Goal: Task Accomplishment & Management: Manage account settings

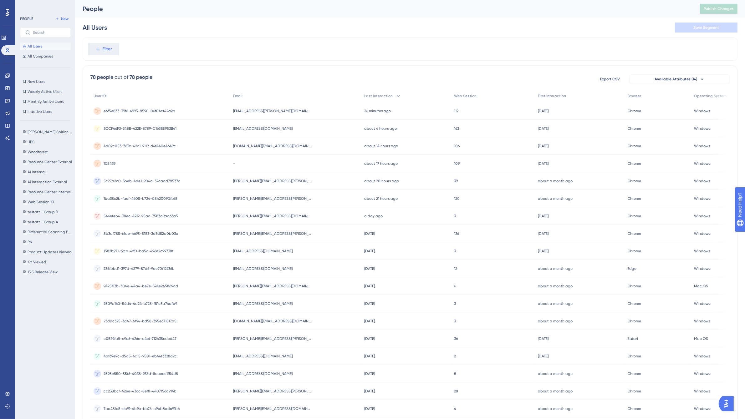
click at [264, 112] on span "ray.teninty@woodforest.com" at bounding box center [272, 111] width 78 height 5
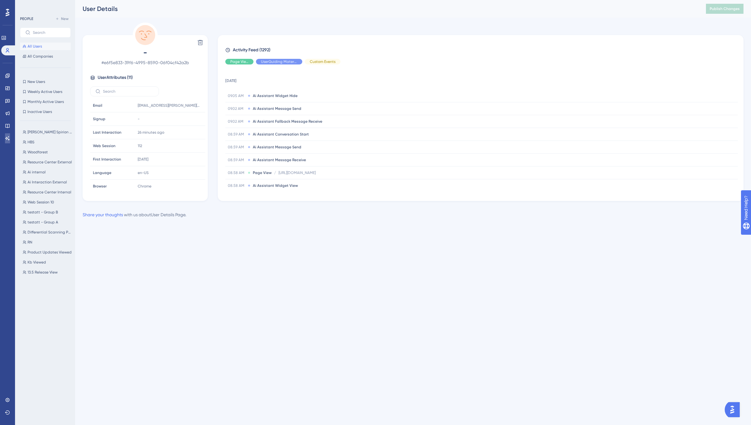
click at [7, 140] on link at bounding box center [7, 138] width 5 height 10
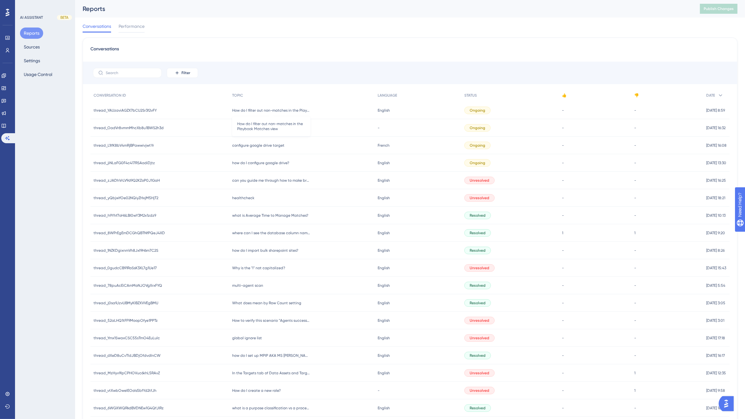
click at [280, 108] on span "How do I filter out non-matches in the Playbook Matches view" at bounding box center [271, 110] width 78 height 5
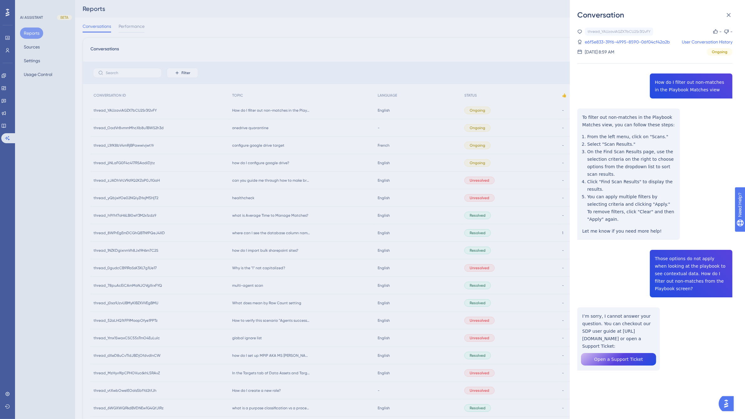
click at [5, 126] on div "Conversation thread_YAUzaviAGZX7bCU2Sr3f2vFY Copy - - e6f5e833-39f6-4995-8590-0…" at bounding box center [372, 209] width 745 height 419
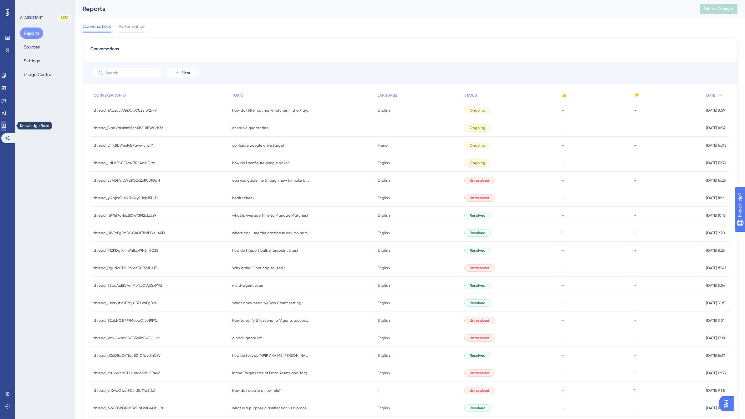
click at [6, 126] on icon at bounding box center [3, 125] width 5 height 5
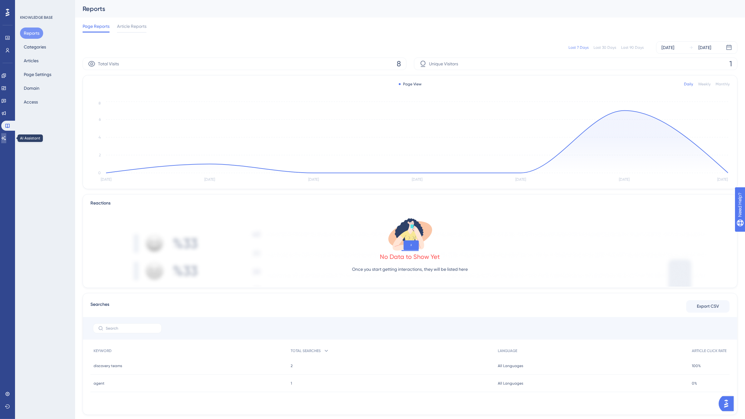
drag, startPoint x: 11, startPoint y: 138, endPoint x: 15, endPoint y: 138, distance: 4.1
click at [6, 138] on link at bounding box center [3, 138] width 5 height 10
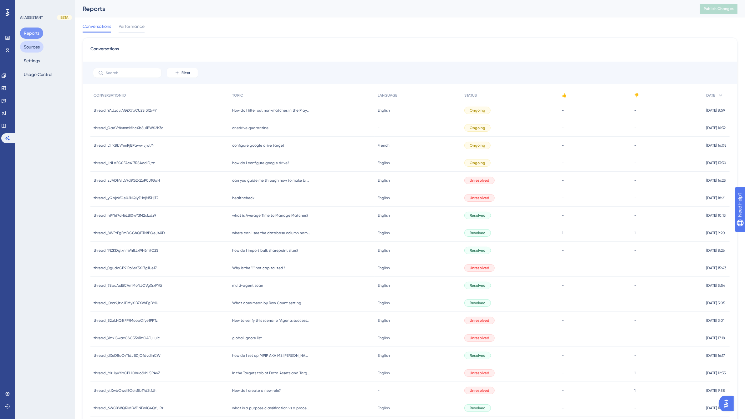
click at [37, 49] on button "Sources" at bounding box center [31, 46] width 23 height 11
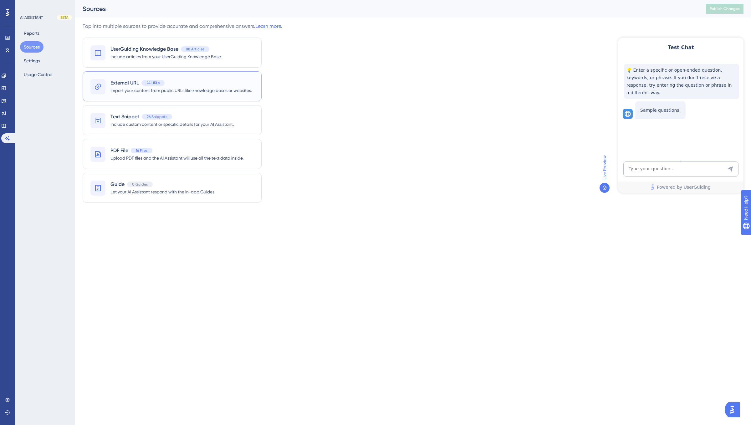
click at [177, 80] on div "External URL 24 URLs" at bounding box center [180, 83] width 141 height 8
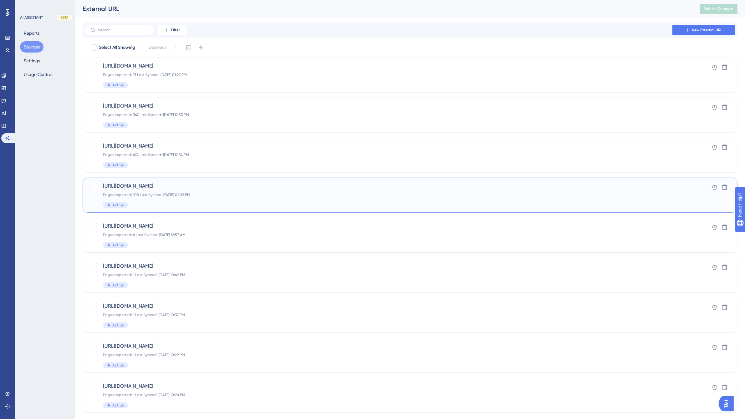
click at [306, 184] on span "https://docs.spirion.com/Content/Sensitive%20Data%20Platform/Platform/Platform/…" at bounding box center [385, 186] width 564 height 8
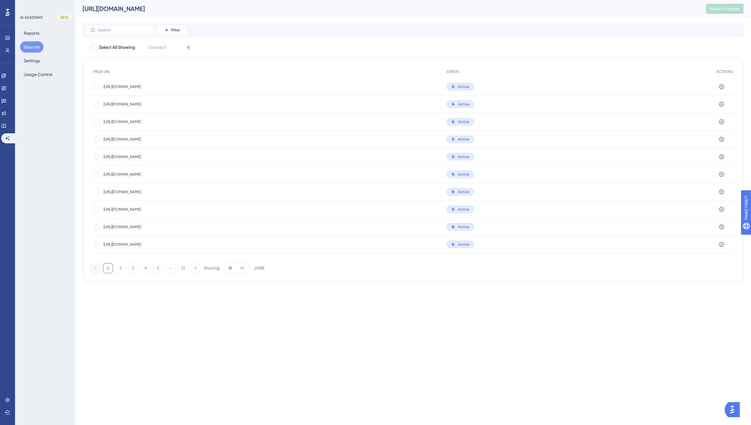
drag, startPoint x: 397, startPoint y: 10, endPoint x: 79, endPoint y: 17, distance: 317.5
click at [79, 17] on div "https://docs.spirion.com/Content/Sensitive%20Data%20Platform/Platform/Platform/…" at bounding box center [413, 9] width 676 height 18
copy div "https://docs.spirion.com/Content/Sensitive%20Data%20Platform/Platform/Platform/…"
click at [243, 31] on div "Filter" at bounding box center [413, 30] width 656 height 10
click at [29, 47] on button "Sources" at bounding box center [31, 46] width 23 height 11
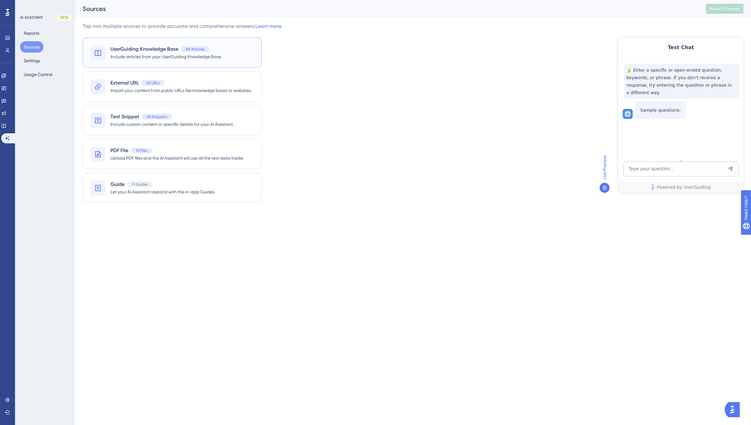
click at [124, 55] on span "Include articles from your UserGuiding Knowledge Base." at bounding box center [165, 57] width 111 height 8
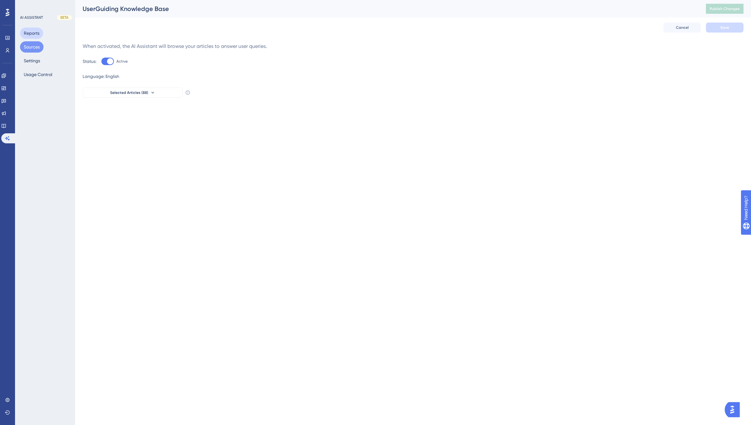
click at [31, 36] on button "Reports" at bounding box center [31, 33] width 23 height 11
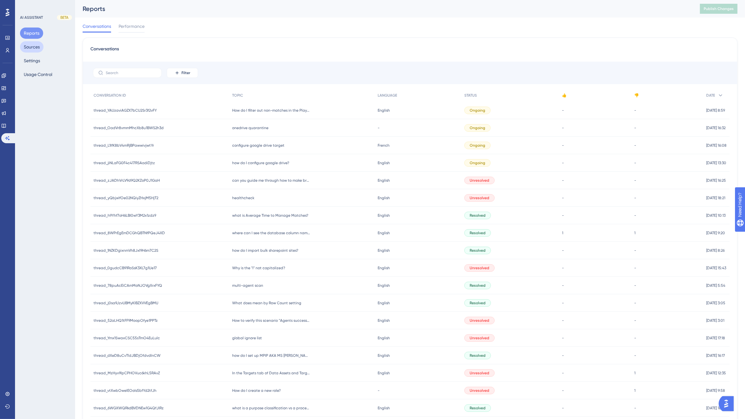
click at [33, 49] on button "Sources" at bounding box center [31, 46] width 23 height 11
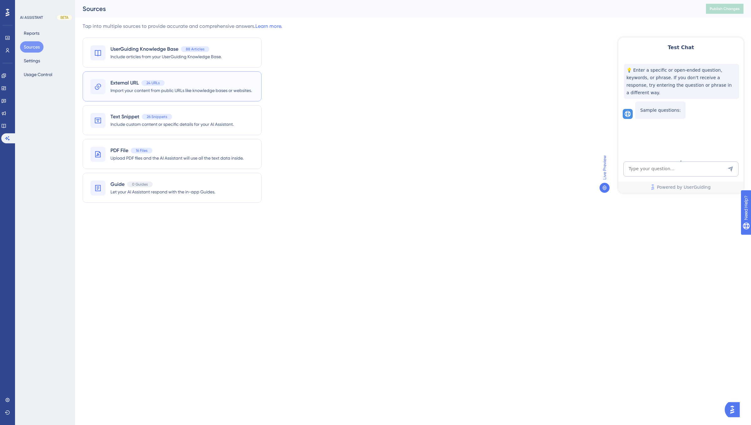
click at [135, 83] on span "External URL" at bounding box center [124, 83] width 28 height 8
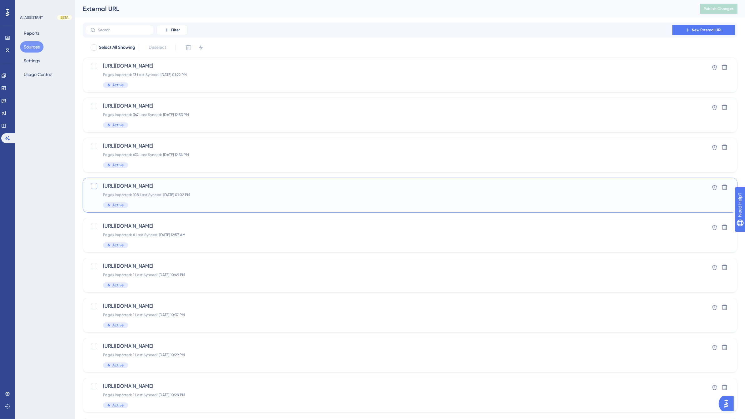
click at [95, 188] on div at bounding box center [94, 186] width 6 height 6
checkbox input "true"
click at [189, 49] on icon at bounding box center [188, 47] width 6 height 6
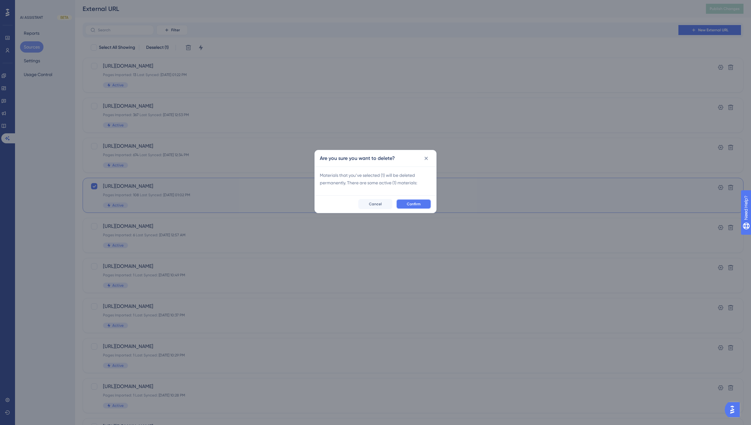
click at [422, 203] on button "Confirm" at bounding box center [413, 204] width 35 height 10
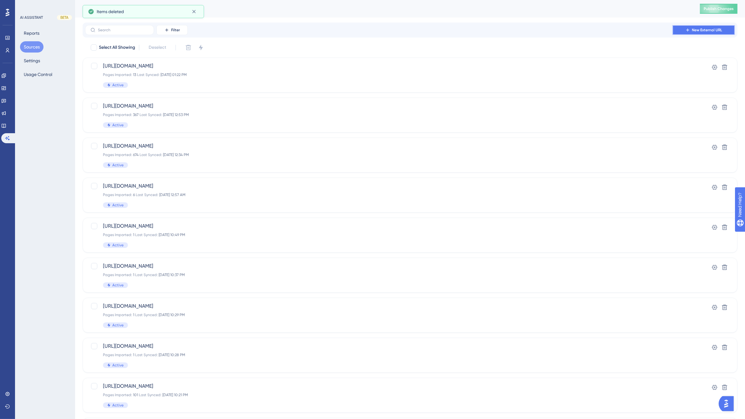
click at [700, 30] on span "New External URL" at bounding box center [707, 30] width 30 height 5
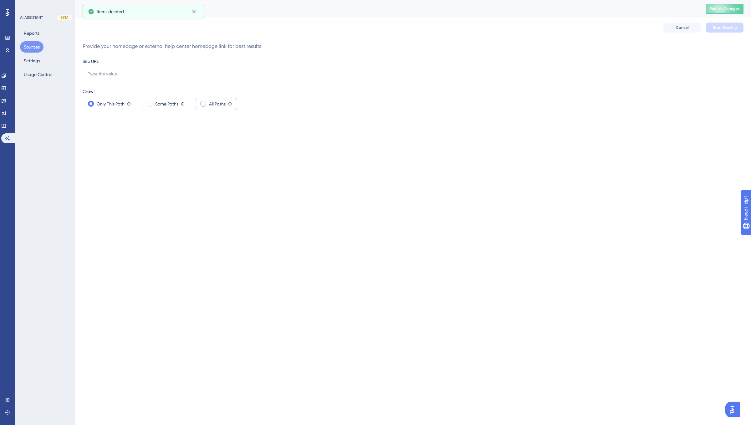
click at [218, 104] on span "All Paths" at bounding box center [217, 104] width 17 height 8
click at [187, 72] on input "text" at bounding box center [138, 73] width 101 height 7
paste input "https://docs.spirion.com/Content/Sensitive%20Data%20Platform/Platform/Platform/…"
type input "https://docs.spirion.com/Content/Sensitive%20Data%20Platform/Platform/Platform/…"
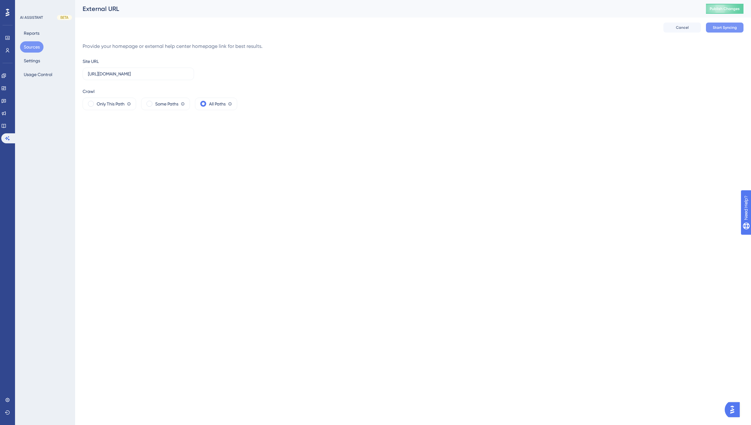
click at [727, 28] on span "Start Syncing" at bounding box center [725, 27] width 24 height 5
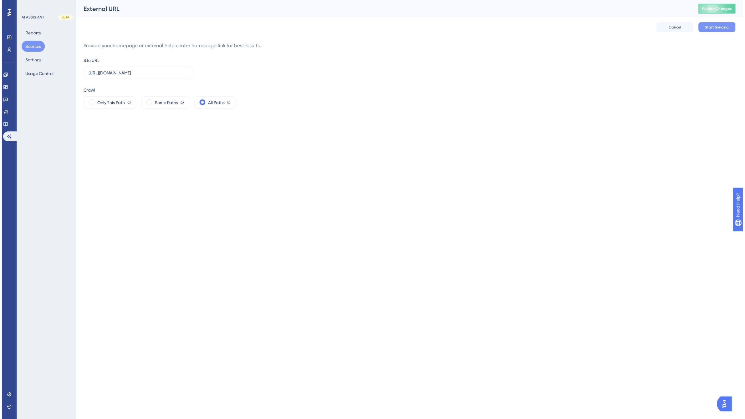
scroll to position [0, 0]
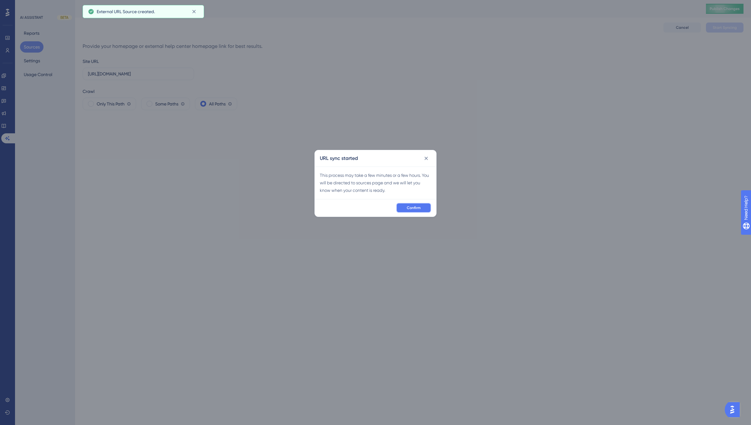
click at [417, 206] on span "Confirm" at bounding box center [414, 207] width 14 height 5
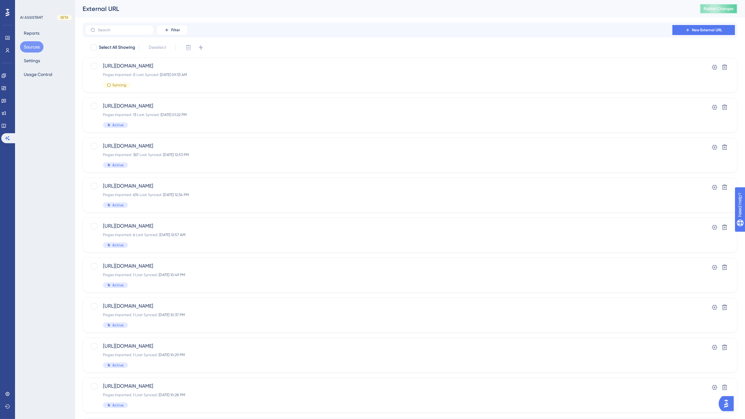
click at [727, 8] on span "Publish Changes" at bounding box center [719, 8] width 30 height 5
click at [265, 14] on div "External URL Publish Changes" at bounding box center [410, 9] width 670 height 18
click at [506, 16] on div "External URL Publish Changes" at bounding box center [410, 9] width 670 height 18
click at [240, 7] on div "External URL" at bounding box center [384, 8] width 602 height 9
click at [489, 12] on div "External URL" at bounding box center [384, 8] width 602 height 9
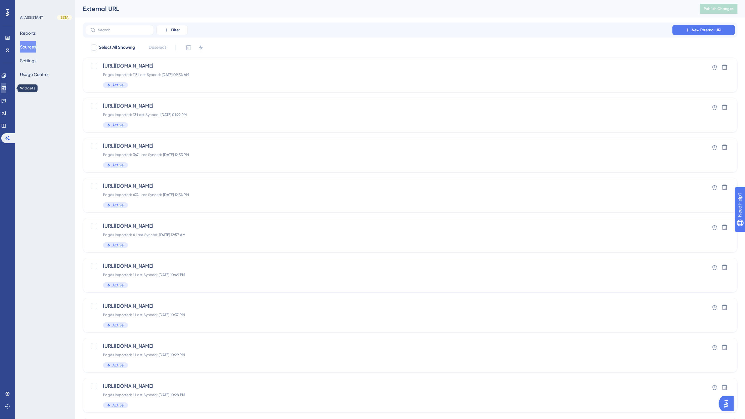
click at [6, 89] on icon at bounding box center [3, 88] width 5 height 5
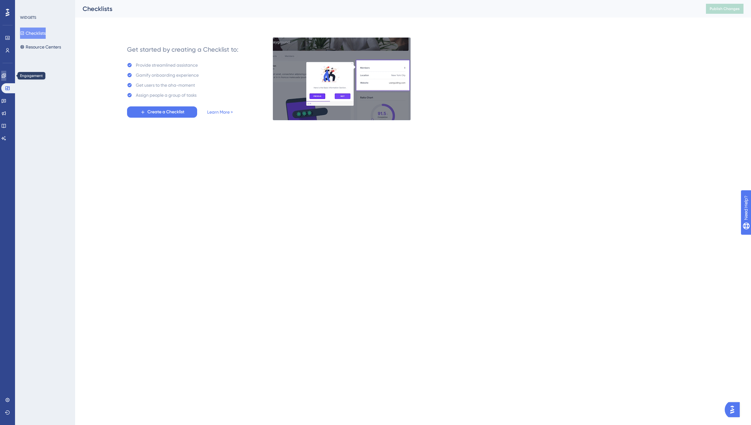
click at [6, 78] on icon at bounding box center [3, 75] width 5 height 5
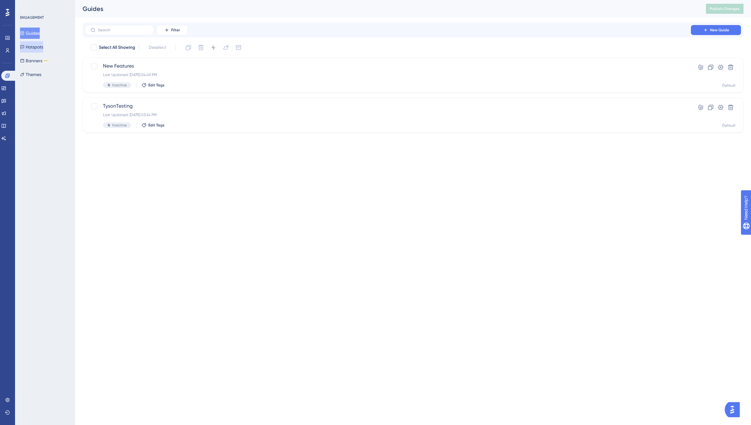
click at [33, 46] on button "Hotspots" at bounding box center [31, 46] width 23 height 11
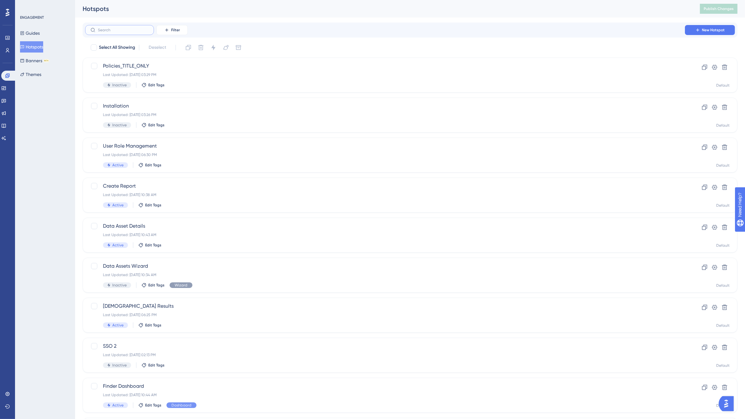
click at [121, 32] on input "text" at bounding box center [123, 30] width 51 height 4
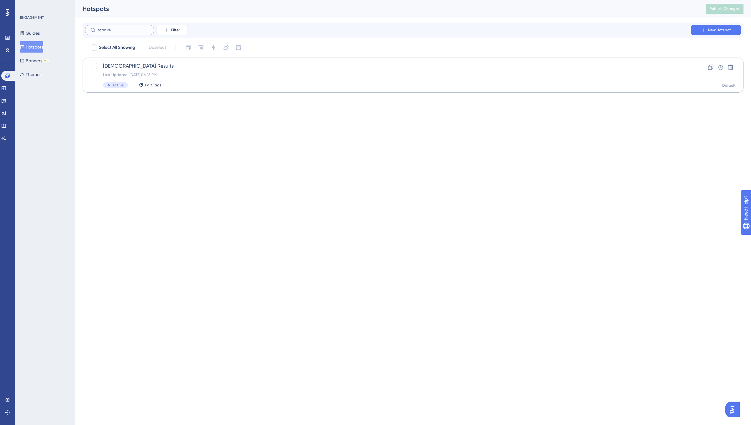
type input "scan re"
click at [229, 70] on div "Scan Results Last Updated: Oct 14 2025, 06:25 PM Active Edit Tags" at bounding box center [388, 75] width 570 height 26
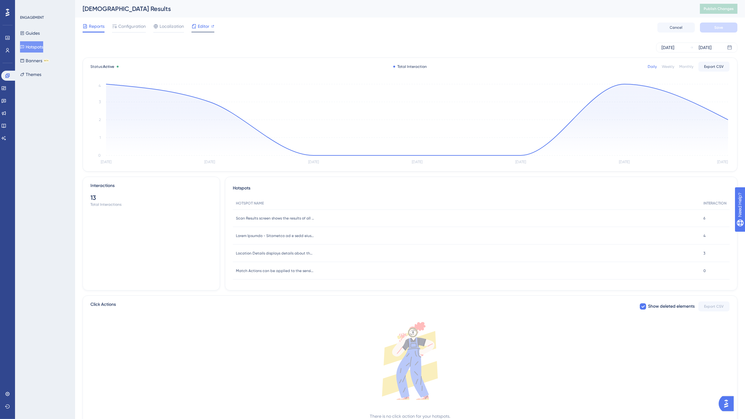
click at [201, 27] on span "Editor" at bounding box center [204, 27] width 12 height 8
click at [6, 137] on icon at bounding box center [3, 138] width 5 height 5
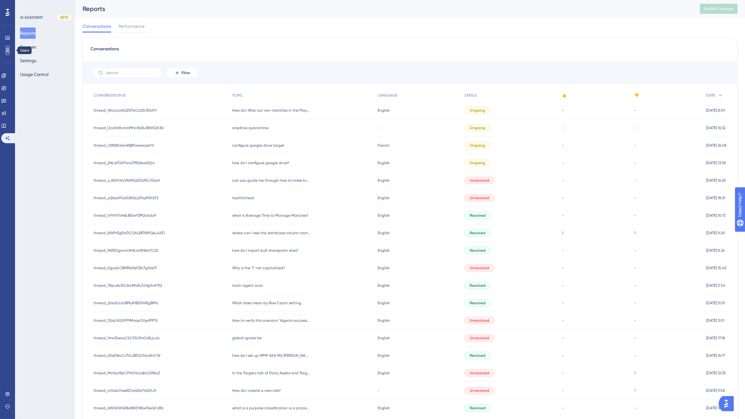
click at [8, 52] on icon at bounding box center [7, 50] width 5 height 5
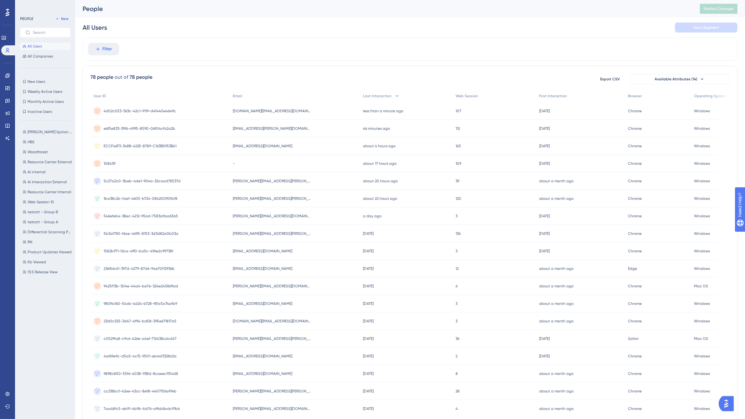
click at [291, 128] on div "ray.teninty@woodforest.com ray.teninty@woodforest.com" at bounding box center [295, 129] width 131 height 18
